Goal: Check status

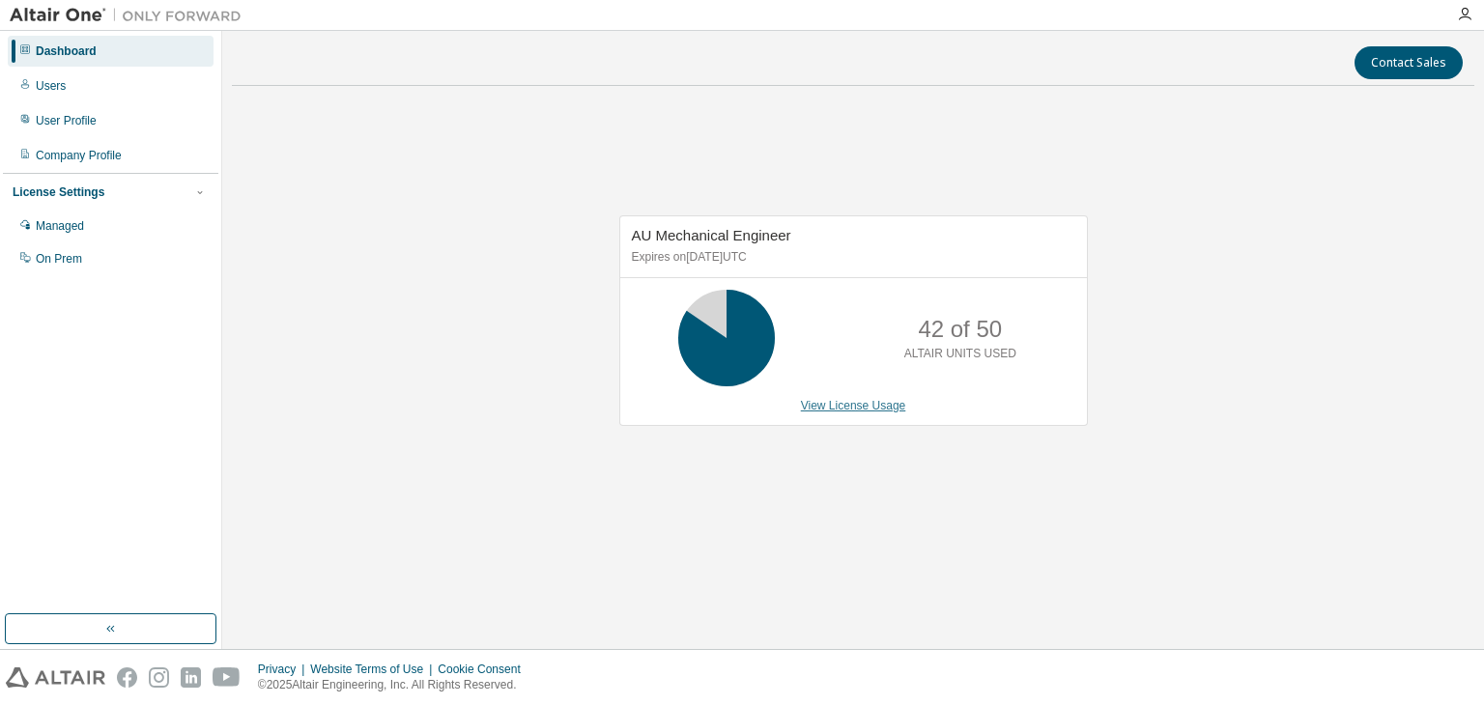
click at [873, 401] on link "View License Usage" at bounding box center [853, 406] width 105 height 14
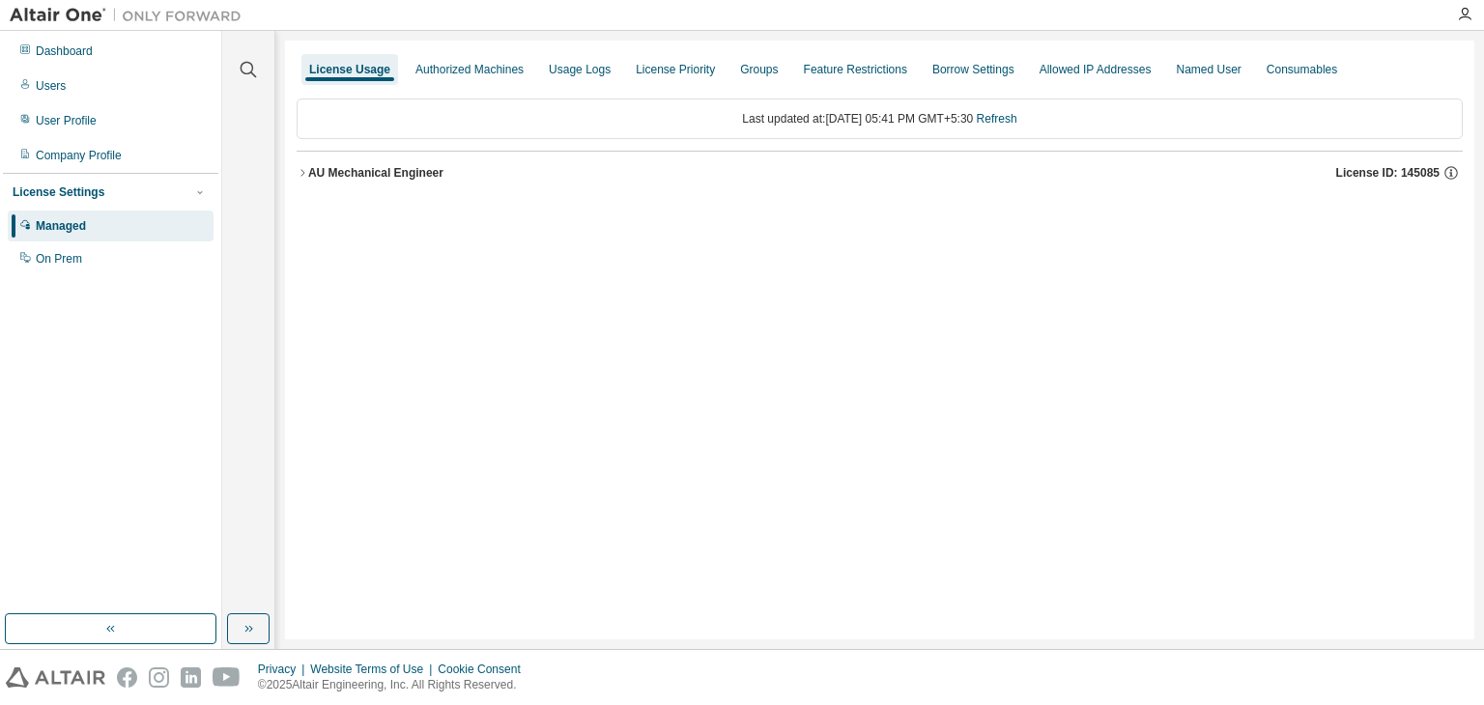
click at [301, 173] on icon "button" at bounding box center [303, 173] width 12 height 12
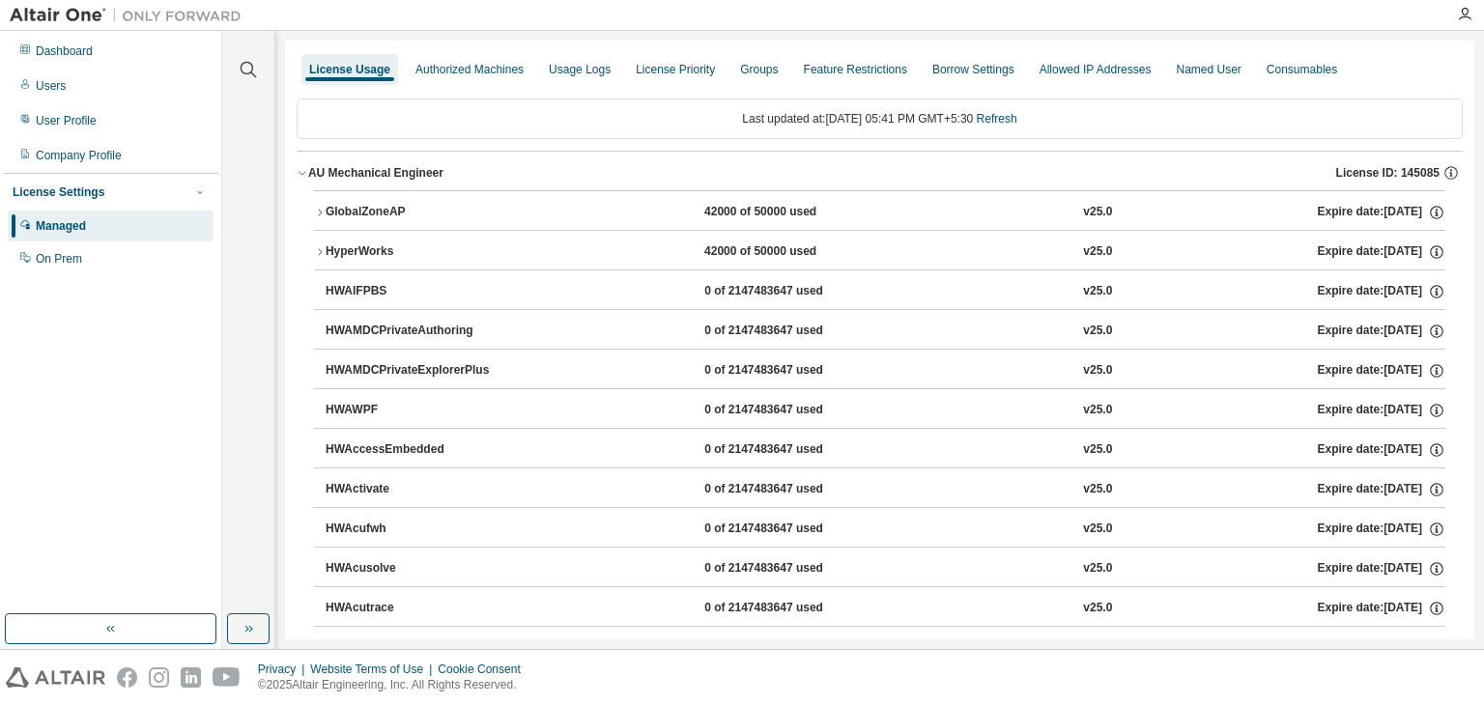
click at [326, 214] on div "GlobalZoneAP" at bounding box center [413, 212] width 174 height 17
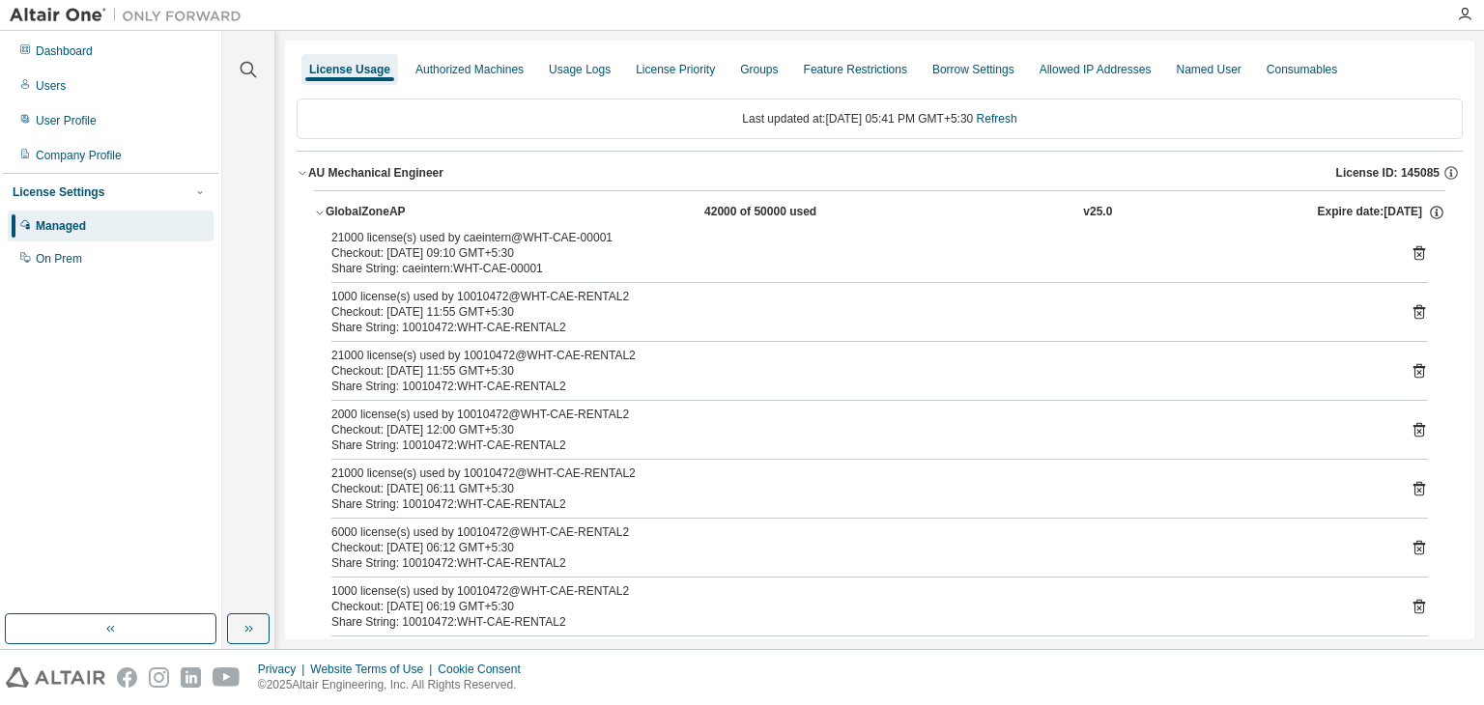
click at [601, 237] on div "21000 license(s) used by caeintern@WHT-CAE-00001" at bounding box center [856, 237] width 1050 height 15
click at [601, 236] on div "21000 license(s) used by caeintern@WHT-CAE-00001" at bounding box center [856, 237] width 1050 height 15
click at [599, 236] on div "21000 license(s) used by caeintern@WHT-CAE-00001" at bounding box center [856, 237] width 1050 height 15
click at [599, 237] on div "21000 license(s) used by caeintern@WHT-CAE-00001" at bounding box center [856, 237] width 1050 height 15
click at [0, 643] on div "Dashboard Users User Profile Company Profile License Settings Managed On Prem" at bounding box center [111, 340] width 222 height 618
